Goal: Task Accomplishment & Management: Use online tool/utility

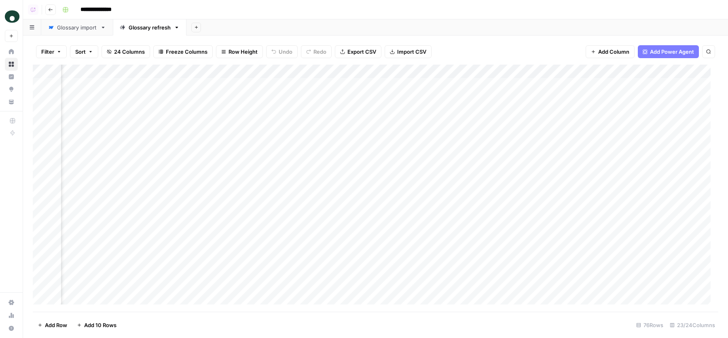
scroll to position [0, 878]
click at [368, 85] on div "Add Column" at bounding box center [375, 189] width 685 height 248
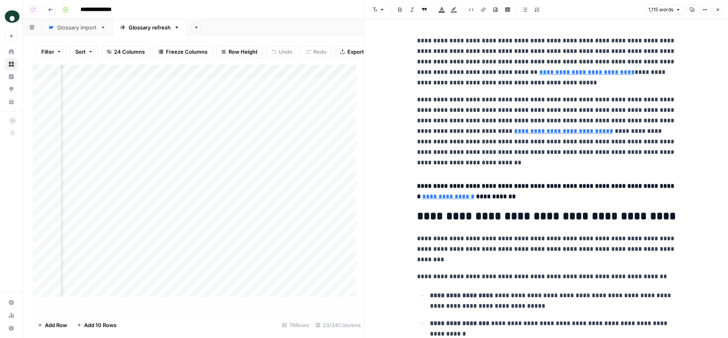
click at [719, 7] on icon "button" at bounding box center [717, 9] width 5 height 5
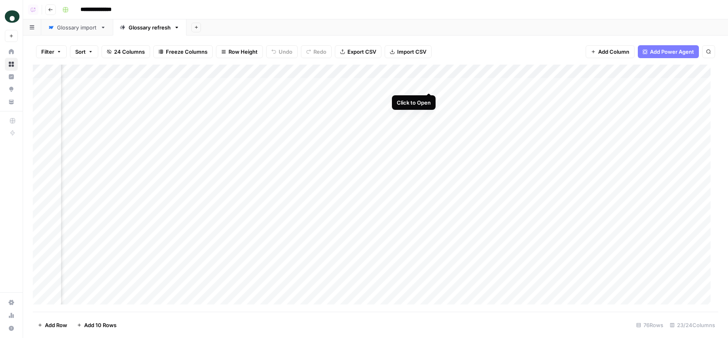
click at [431, 86] on div "Add Column" at bounding box center [375, 189] width 685 height 248
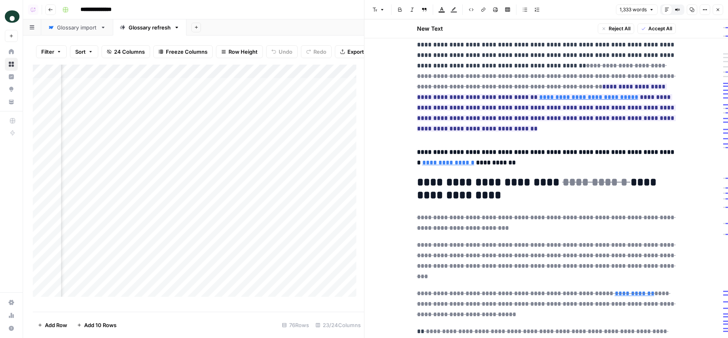
scroll to position [220, 0]
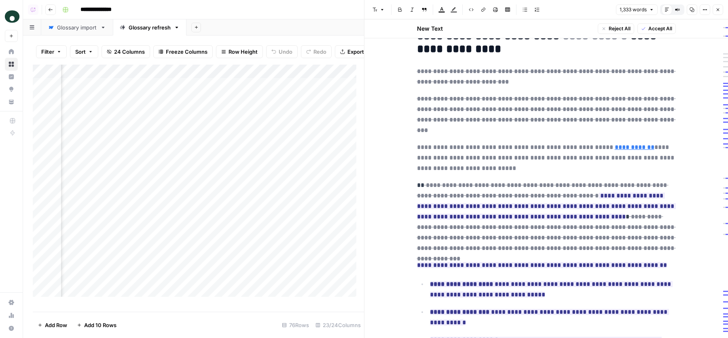
click at [532, 144] on del "**********" at bounding box center [546, 157] width 259 height 27
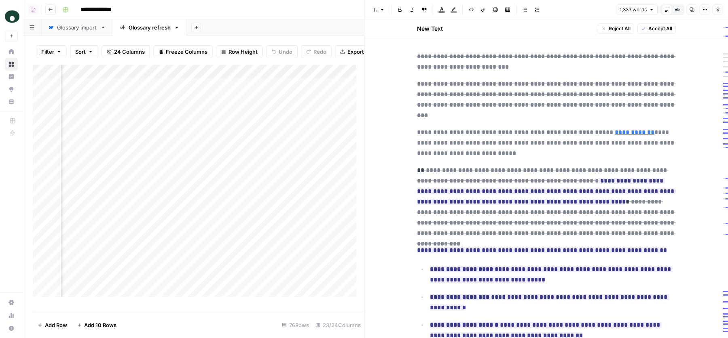
scroll to position [321, 0]
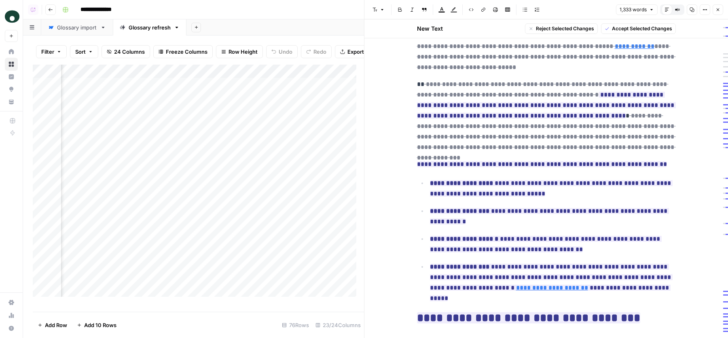
drag, startPoint x: 409, startPoint y: 155, endPoint x: 657, endPoint y: 154, distance: 248.3
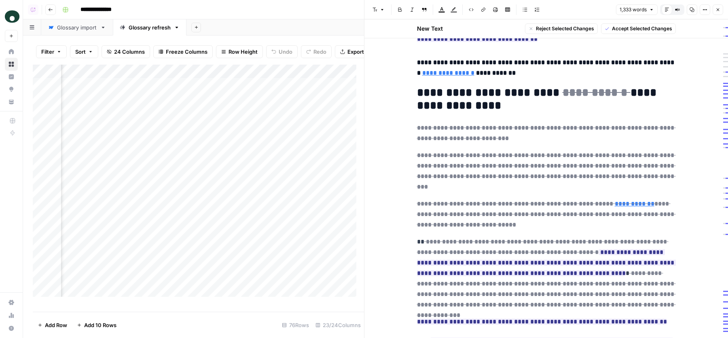
scroll to position [0, 0]
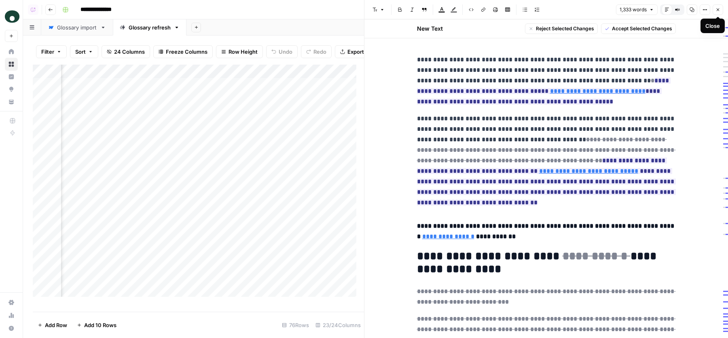
click at [718, 13] on button "Close" at bounding box center [717, 9] width 11 height 11
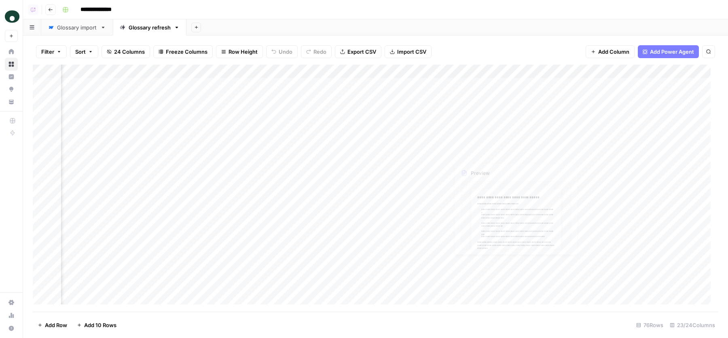
scroll to position [0, 915]
click at [391, 86] on div "Add Column" at bounding box center [375, 189] width 685 height 248
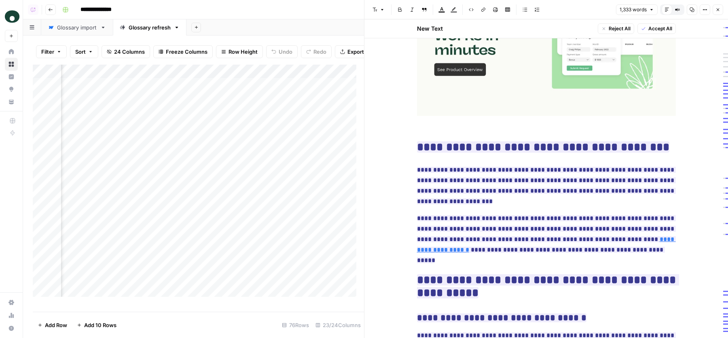
scroll to position [1727, 0]
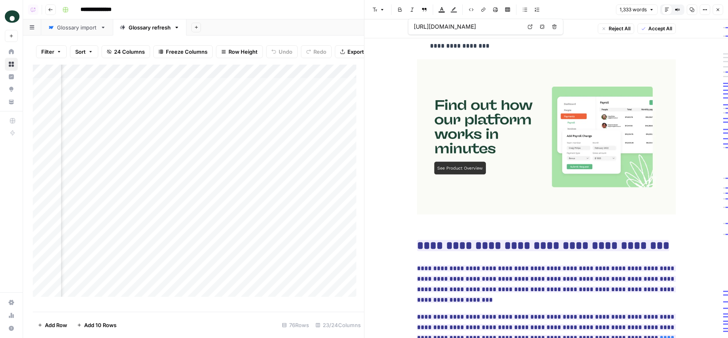
click at [657, 32] on span "Accept All" at bounding box center [660, 28] width 24 height 7
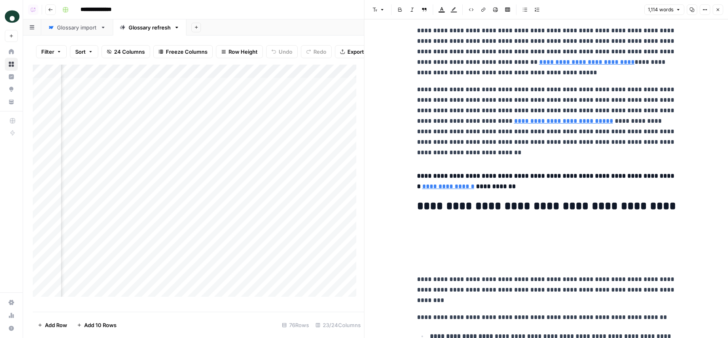
scroll to position [0, 0]
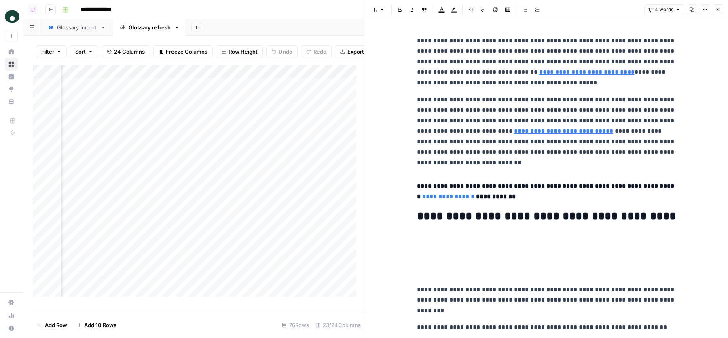
click at [717, 12] on icon "button" at bounding box center [717, 9] width 5 height 5
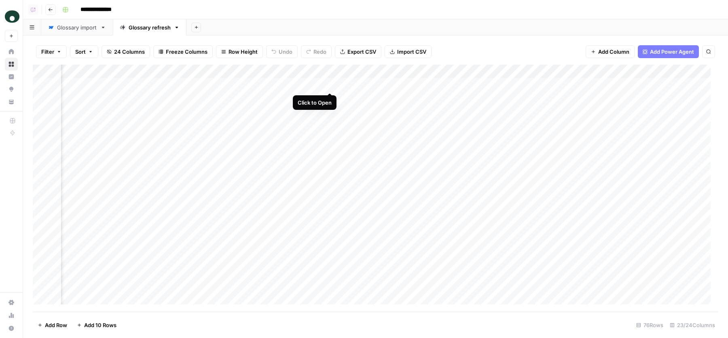
click at [329, 85] on div "Add Column" at bounding box center [375, 189] width 685 height 248
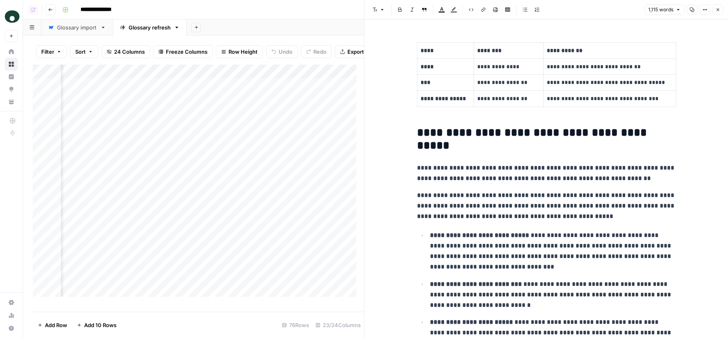
scroll to position [811, 0]
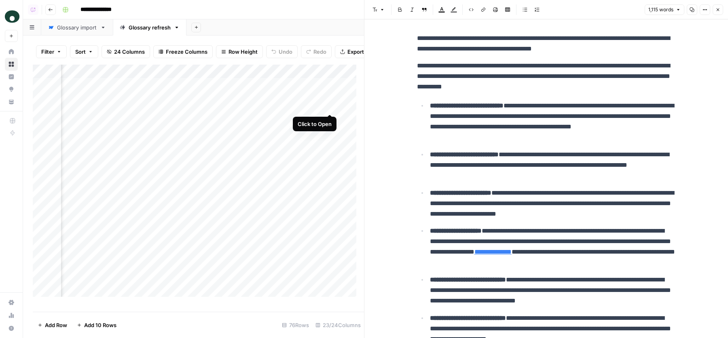
click at [332, 106] on div "Add Column" at bounding box center [198, 185] width 331 height 240
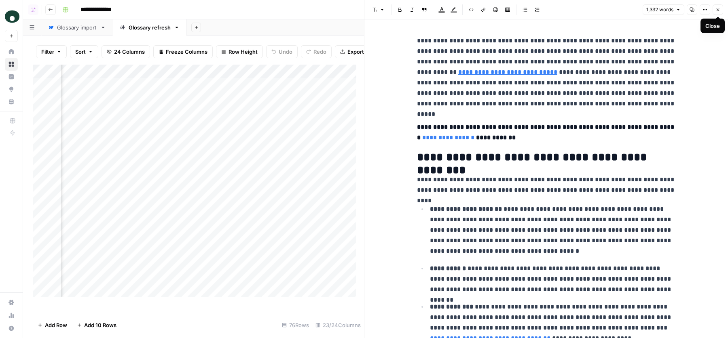
click at [719, 11] on icon "button" at bounding box center [717, 9] width 5 height 5
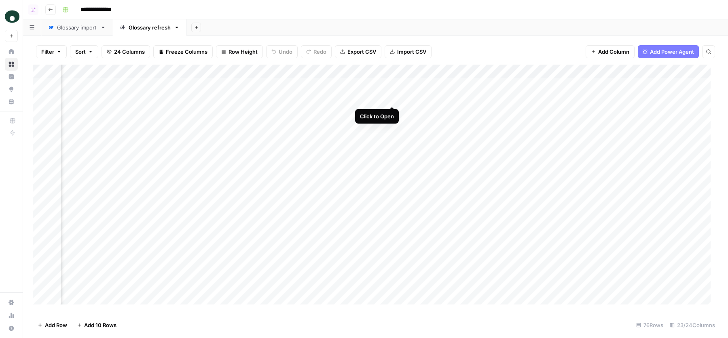
click at [393, 97] on div "Add Column" at bounding box center [375, 189] width 685 height 248
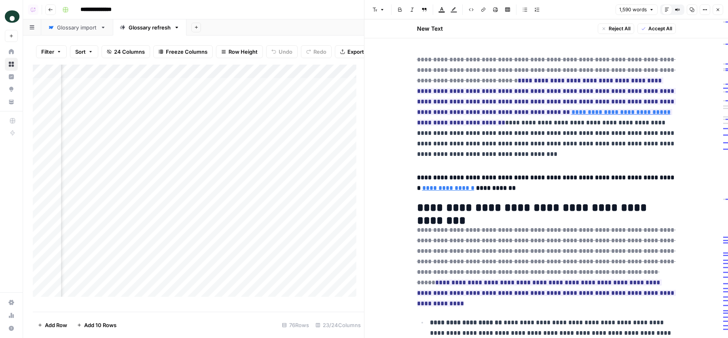
click at [718, 11] on icon "button" at bounding box center [717, 9] width 5 height 5
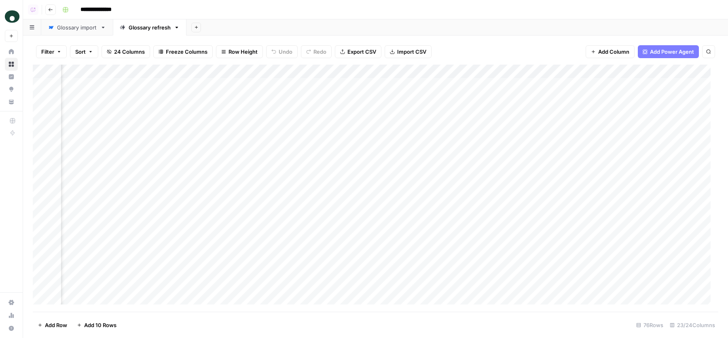
scroll to position [0, 1199]
click at [417, 139] on div "Add Column" at bounding box center [375, 189] width 685 height 248
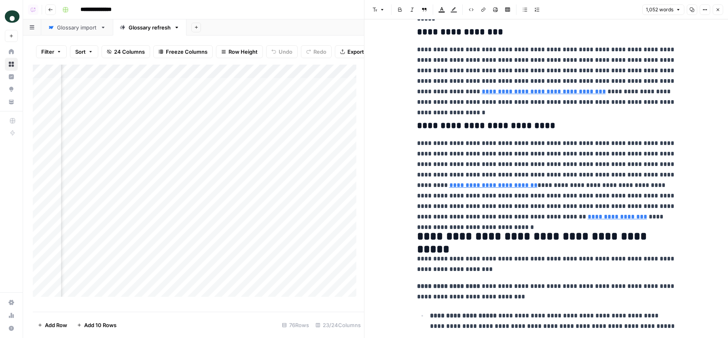
scroll to position [819, 0]
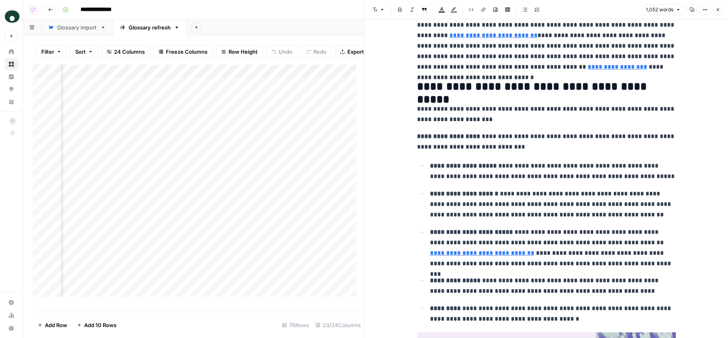
click at [718, 13] on button "Close" at bounding box center [717, 9] width 11 height 11
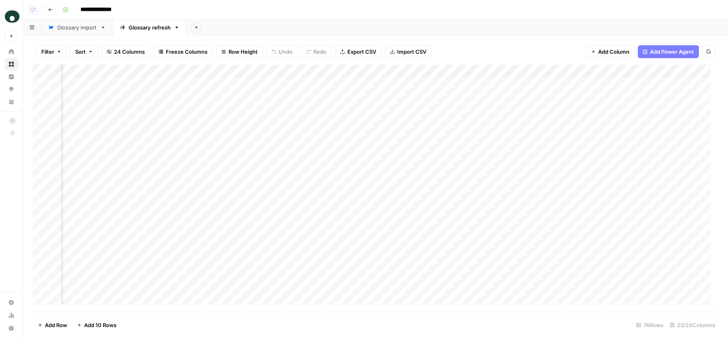
click at [477, 139] on div "Add Column" at bounding box center [375, 189] width 685 height 248
click at [533, 139] on div "Add Column" at bounding box center [375, 189] width 685 height 248
click at [488, 137] on div "Add Column" at bounding box center [375, 189] width 685 height 248
click at [532, 138] on div "Add Column" at bounding box center [375, 189] width 685 height 248
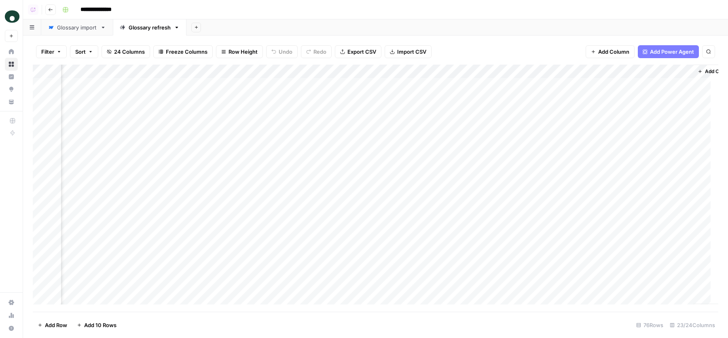
scroll to position [0, 1394]
click at [544, 138] on div "Add Column" at bounding box center [375, 189] width 685 height 248
click at [618, 141] on div "Add Column" at bounding box center [375, 189] width 685 height 248
click at [560, 142] on div "Add Column" at bounding box center [375, 189] width 685 height 248
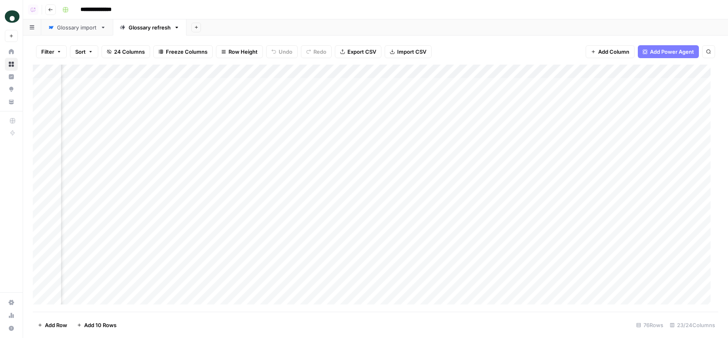
click at [567, 141] on div "Add Column" at bounding box center [375, 189] width 685 height 248
click at [505, 139] on div "Add Column" at bounding box center [375, 189] width 685 height 248
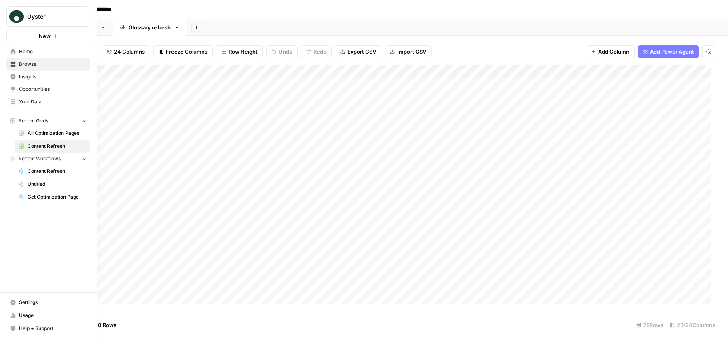
click at [25, 301] on span "Settings" at bounding box center [53, 302] width 68 height 7
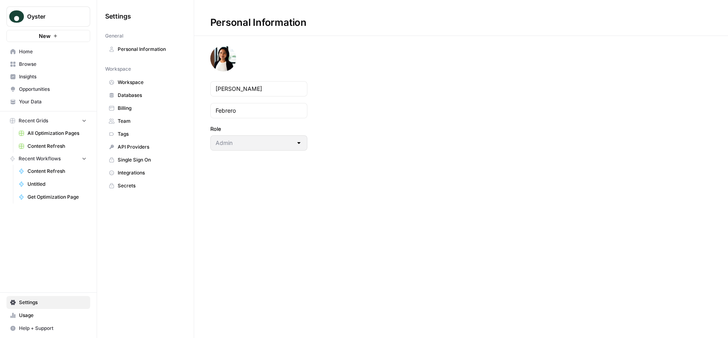
click at [124, 201] on div "Settings General Personal Information Workspace Workspace Databases Billing Tea…" at bounding box center [145, 169] width 97 height 338
click at [135, 169] on span "Integrations" at bounding box center [150, 172] width 64 height 7
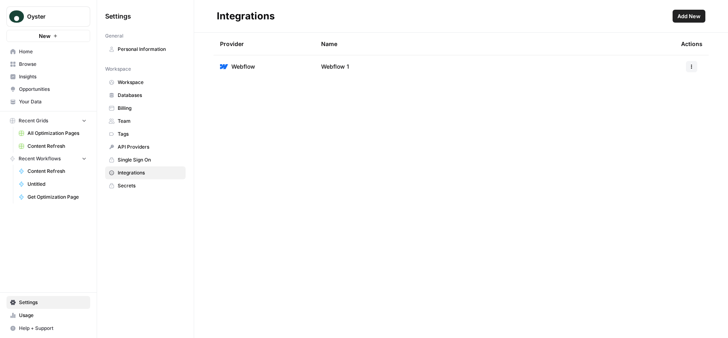
click at [548, 151] on div "Provider Name Actions Webflow Webflow 1" at bounding box center [461, 186] width 534 height 306
click at [694, 17] on span "Add New" at bounding box center [688, 16] width 23 height 8
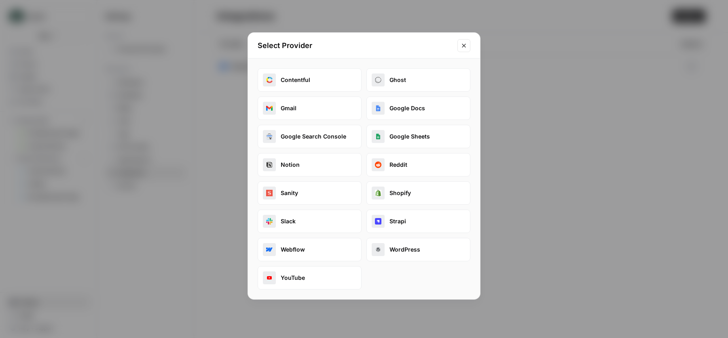
click at [465, 47] on icon "Close modal" at bounding box center [464, 45] width 6 height 6
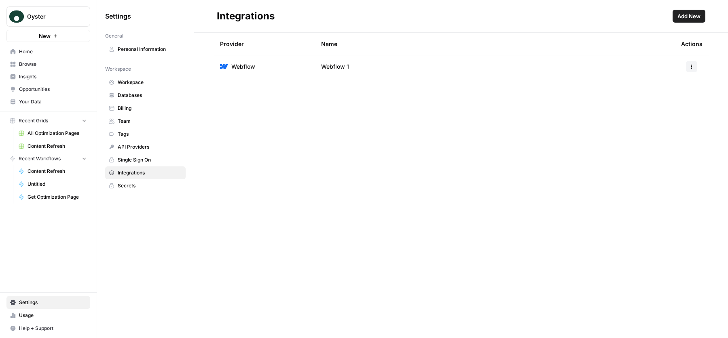
click at [46, 147] on span "Content Refresh" at bounding box center [56, 146] width 59 height 7
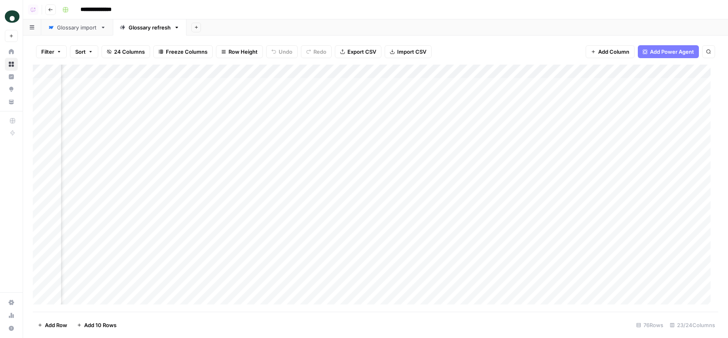
scroll to position [1, 718]
click at [459, 43] on div "Filter Sort 24 Columns Freeze Columns Row Height Undo Redo Export CSV Import CS…" at bounding box center [375, 52] width 685 height 26
click at [561, 27] on div "Add Sheet" at bounding box center [456, 27] width 541 height 16
click at [671, 51] on span "Add Power Agent" at bounding box center [672, 52] width 44 height 8
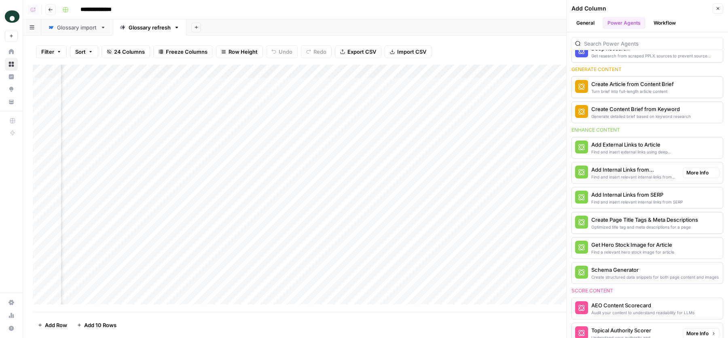
scroll to position [0, 0]
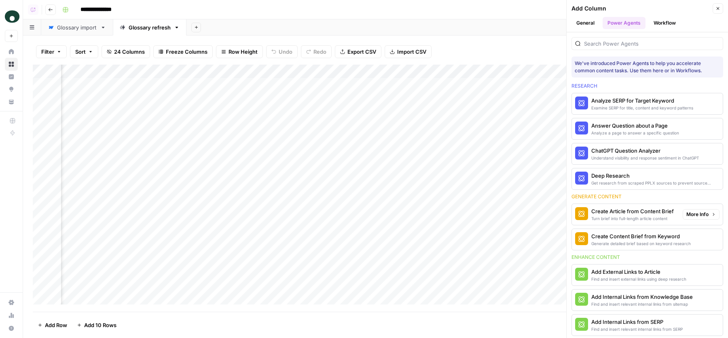
click at [619, 210] on div "Create Article from Content Brief" at bounding box center [632, 211] width 82 height 8
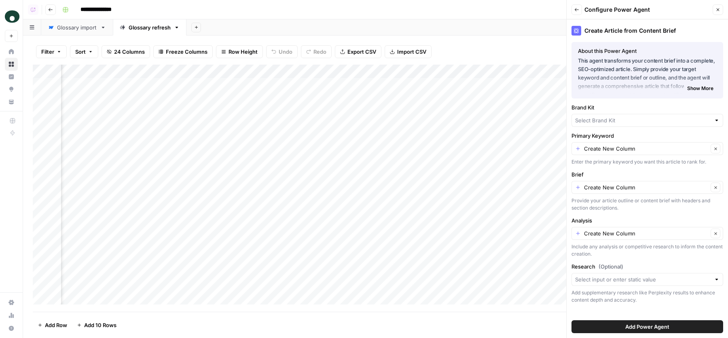
scroll to position [1, 1108]
